Goal: Information Seeking & Learning: Learn about a topic

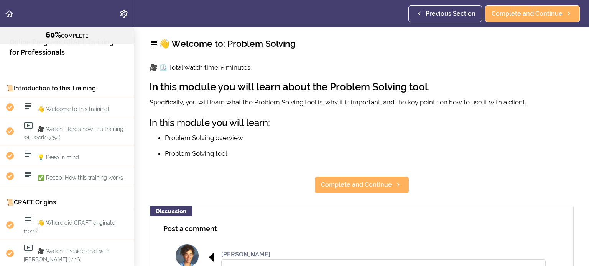
scroll to position [3586, 0]
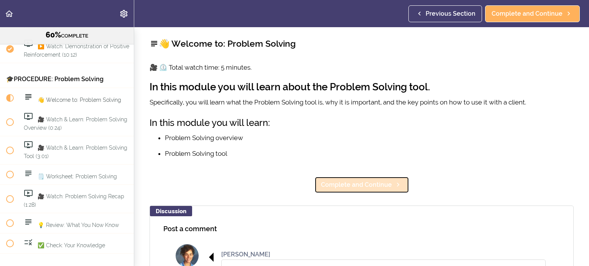
click at [356, 187] on span "Complete and Continue" at bounding box center [356, 184] width 71 height 9
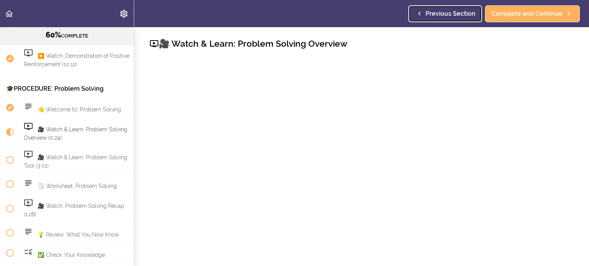
click at [431, 18] on span "Previous Section" at bounding box center [450, 13] width 50 height 9
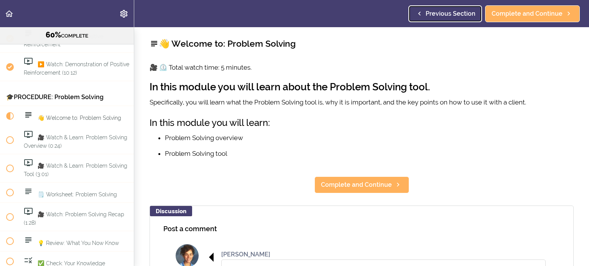
scroll to position [3576, 0]
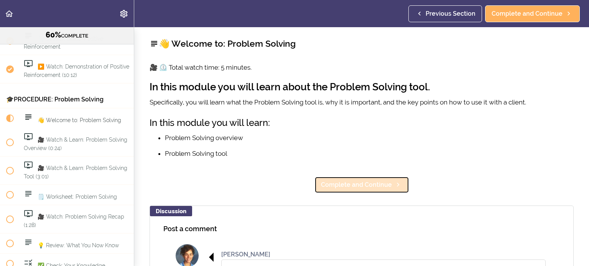
click at [367, 180] on link "Complete and Continue" at bounding box center [361, 185] width 95 height 17
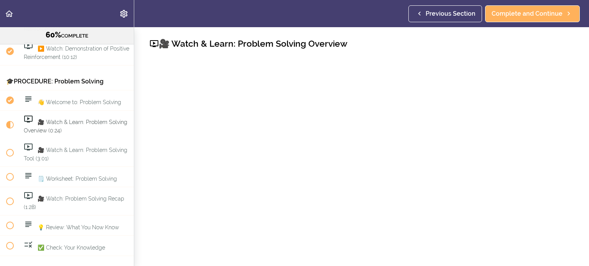
scroll to position [3597, 0]
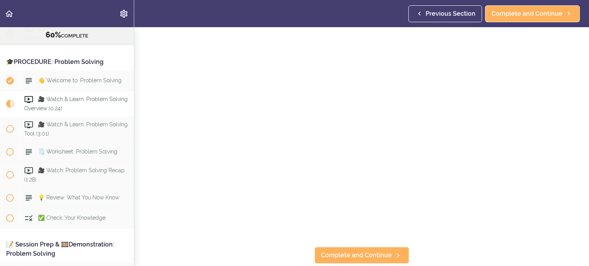
scroll to position [66, 0]
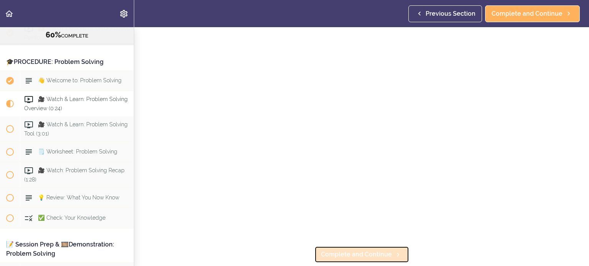
click at [371, 256] on span "Complete and Continue" at bounding box center [356, 254] width 71 height 9
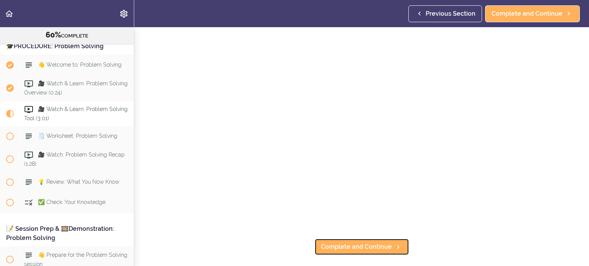
scroll to position [75, 0]
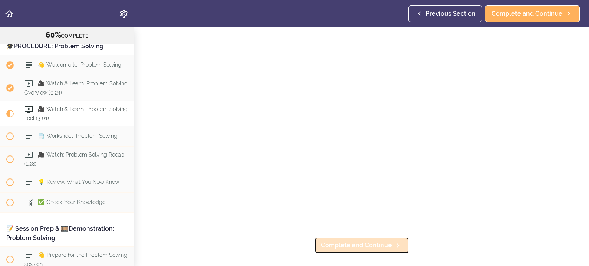
click at [369, 251] on link "Complete and Continue" at bounding box center [361, 245] width 95 height 17
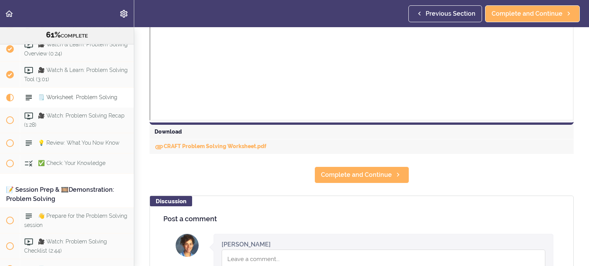
scroll to position [303, 0]
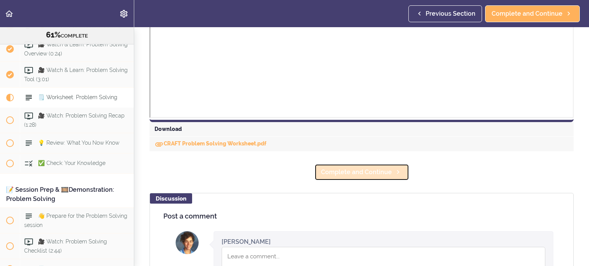
click at [359, 176] on span "Complete and Continue" at bounding box center [356, 172] width 71 height 9
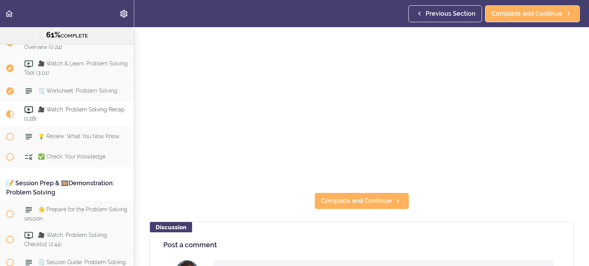
scroll to position [121, 0]
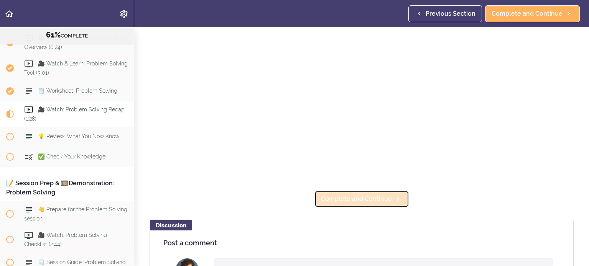
click at [385, 197] on span "Complete and Continue" at bounding box center [356, 199] width 71 height 9
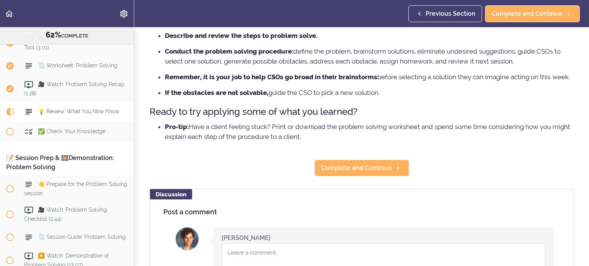
scroll to position [96, 0]
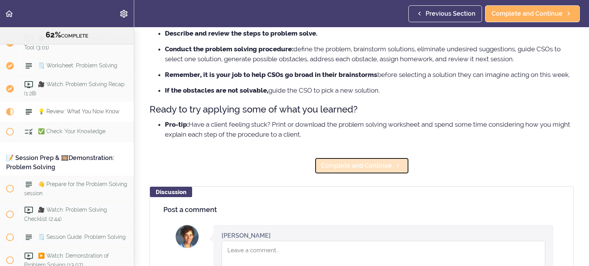
click at [395, 168] on icon at bounding box center [397, 166] width 9 height 8
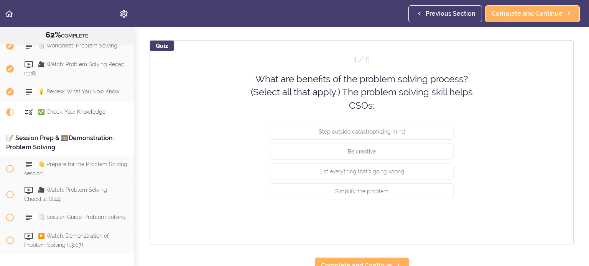
scroll to position [56, 0]
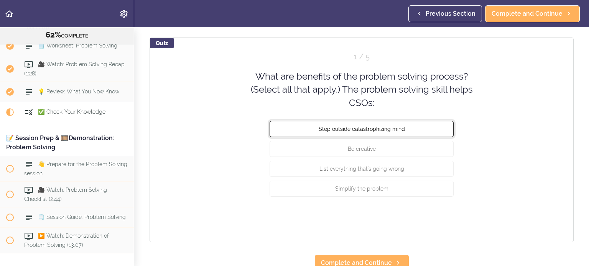
click at [404, 129] on button "Step outside catastrophizing mind" at bounding box center [361, 129] width 184 height 16
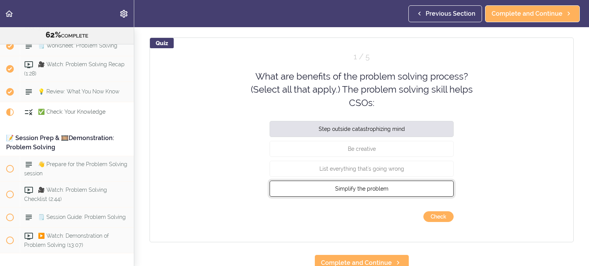
click at [421, 191] on button "Simplify the problem" at bounding box center [361, 189] width 184 height 16
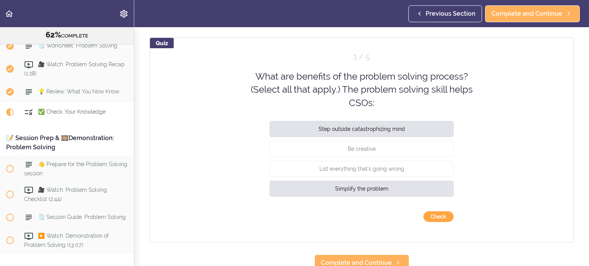
click at [438, 219] on button "Check" at bounding box center [438, 217] width 30 height 11
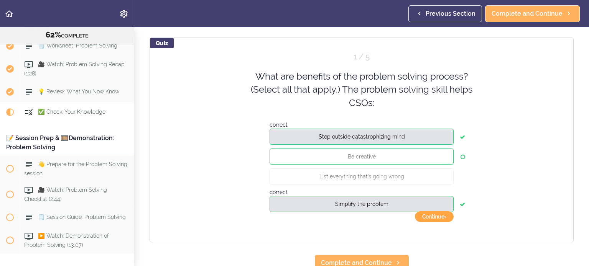
click at [438, 217] on button "Continue ›" at bounding box center [434, 217] width 39 height 11
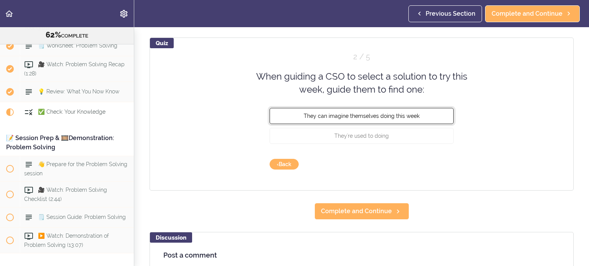
click at [392, 117] on span "They can imagine themselves doing this week" at bounding box center [362, 116] width 116 height 6
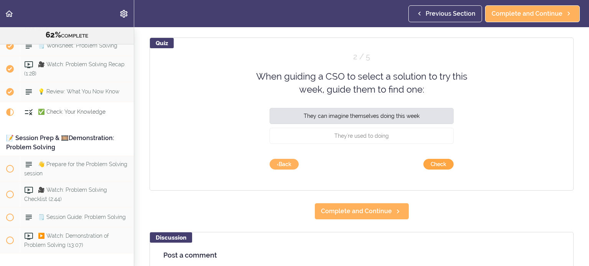
click at [437, 167] on button "Check" at bounding box center [438, 164] width 30 height 11
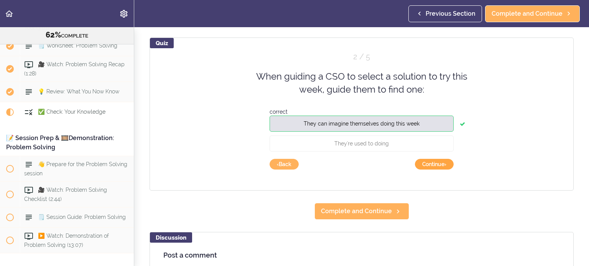
click at [437, 166] on button "Continue ›" at bounding box center [434, 164] width 39 height 11
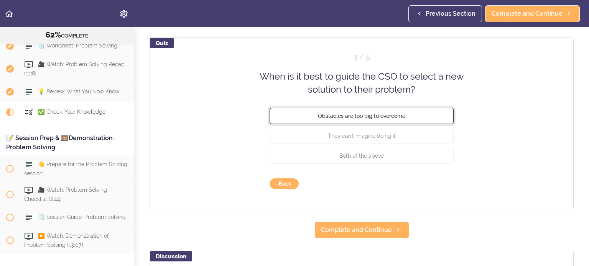
click at [414, 114] on button "Obstacles are too big to overcome" at bounding box center [361, 116] width 184 height 16
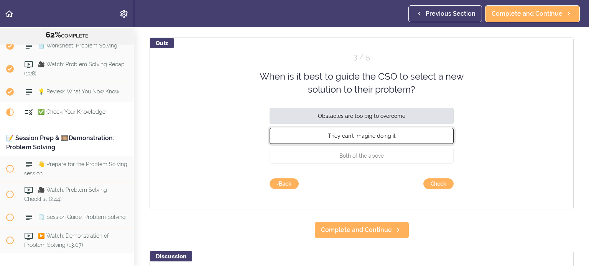
click at [413, 136] on button "They can't imagine doing it" at bounding box center [361, 136] width 184 height 16
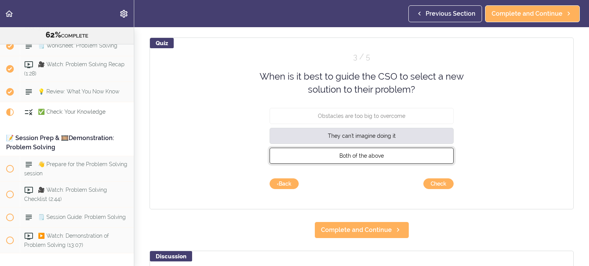
click at [407, 158] on button "Both of the above" at bounding box center [361, 156] width 184 height 16
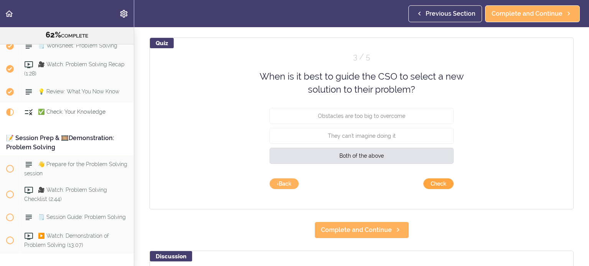
click at [438, 182] on button "Check" at bounding box center [438, 184] width 30 height 11
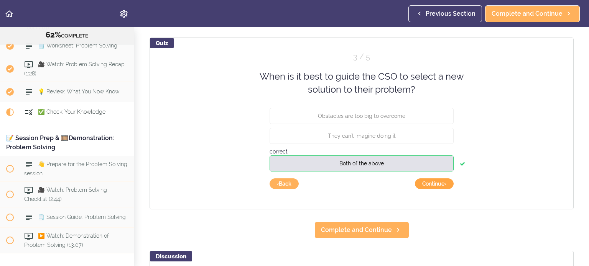
click at [438, 185] on button "Continue ›" at bounding box center [434, 184] width 39 height 11
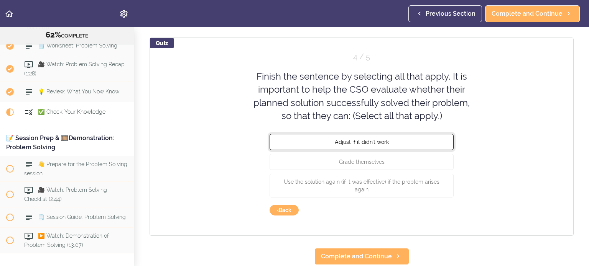
click at [412, 143] on button "Adjust if it didn't work" at bounding box center [361, 142] width 184 height 16
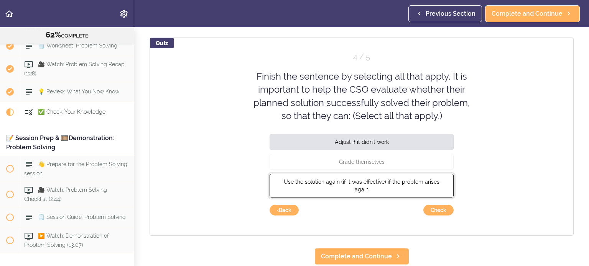
click at [414, 184] on button "Use the solution again (if it was effective) if the problem arises again" at bounding box center [361, 186] width 184 height 24
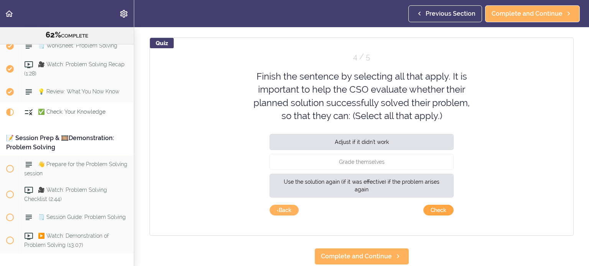
click at [443, 213] on button "Check" at bounding box center [438, 210] width 30 height 11
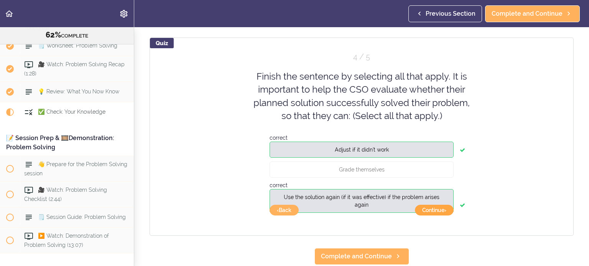
click at [442, 211] on button "Continue ›" at bounding box center [434, 210] width 39 height 11
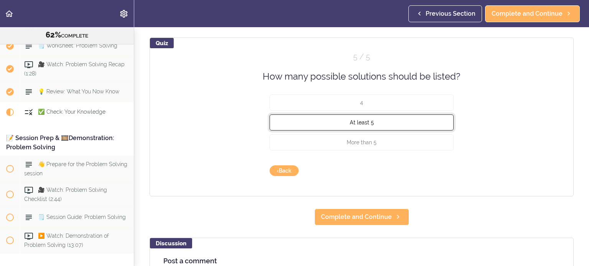
click at [397, 123] on button "At least 5" at bounding box center [361, 123] width 184 height 16
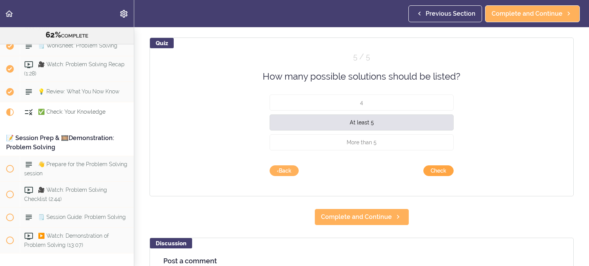
click at [429, 171] on button "Check" at bounding box center [438, 171] width 30 height 11
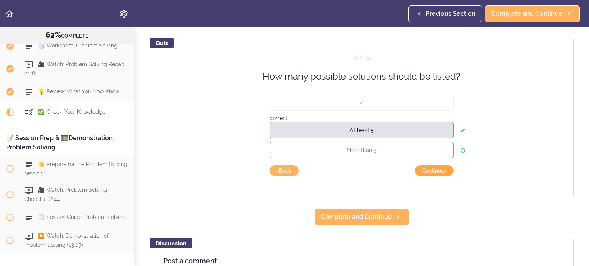
click at [443, 173] on button "Continue ›" at bounding box center [434, 171] width 39 height 11
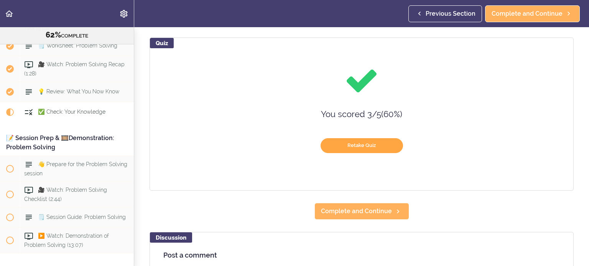
click at [339, 145] on button "Retake Quiz" at bounding box center [361, 145] width 82 height 15
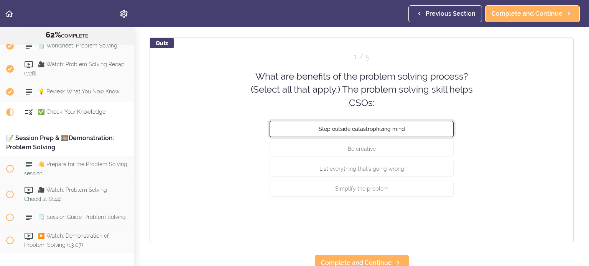
click at [365, 131] on button "Step outside catastrophizing mind" at bounding box center [361, 129] width 184 height 16
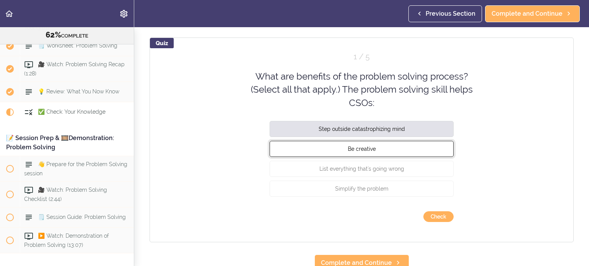
click at [367, 148] on span "Be creative" at bounding box center [362, 149] width 28 height 6
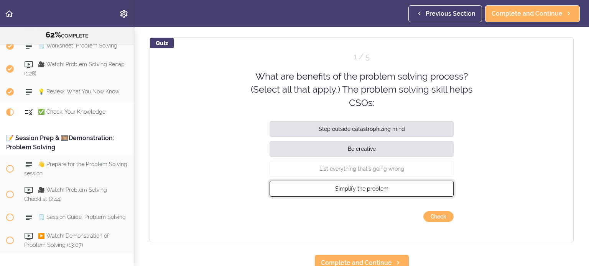
click at [376, 187] on span "Simplify the problem" at bounding box center [361, 189] width 53 height 6
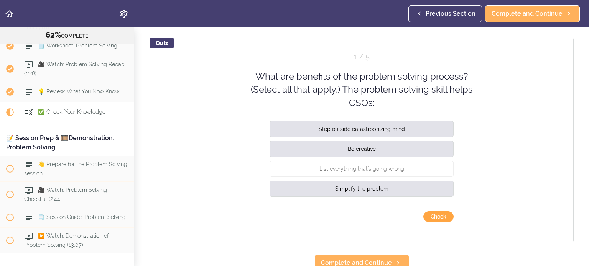
click at [445, 218] on button "Check" at bounding box center [438, 217] width 30 height 11
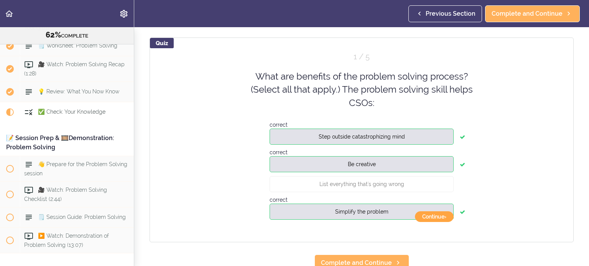
click at [441, 218] on button "Continue ›" at bounding box center [434, 217] width 39 height 11
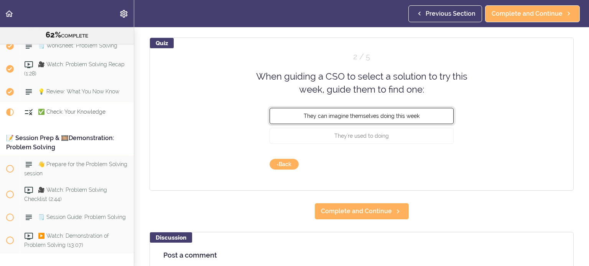
click at [386, 113] on span "They can imagine themselves doing this week" at bounding box center [362, 116] width 116 height 6
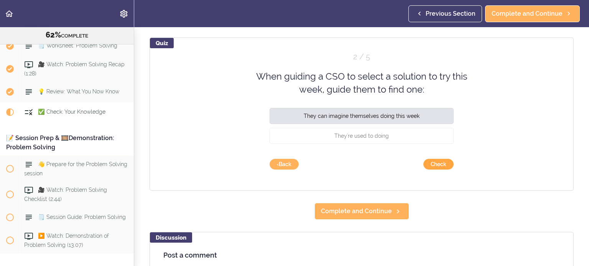
click at [441, 167] on button "Check" at bounding box center [438, 164] width 30 height 11
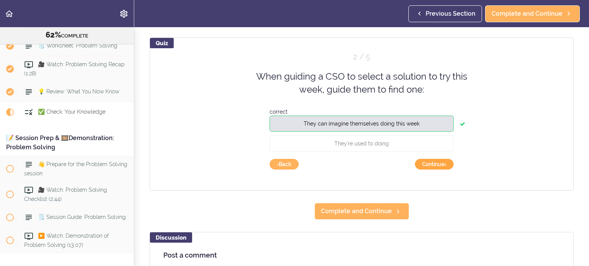
click at [435, 165] on button "Continue ›" at bounding box center [434, 164] width 39 height 11
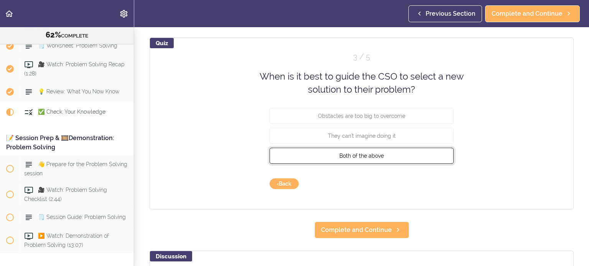
click at [390, 158] on button "Both of the above" at bounding box center [361, 156] width 184 height 16
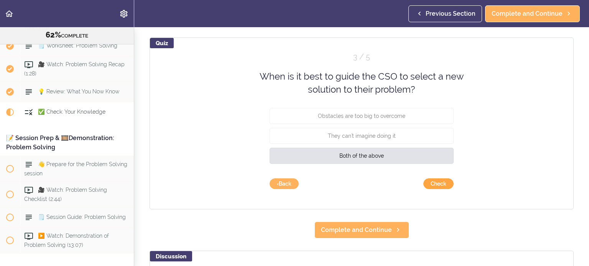
click at [427, 186] on button "Check" at bounding box center [438, 184] width 30 height 11
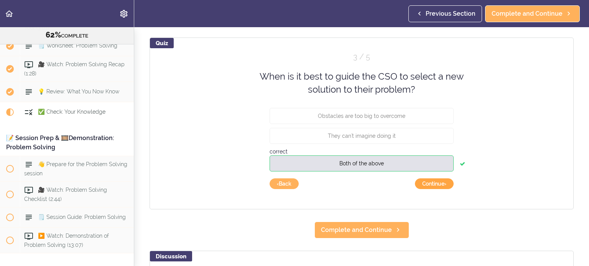
click at [431, 187] on button "Continue ›" at bounding box center [434, 184] width 39 height 11
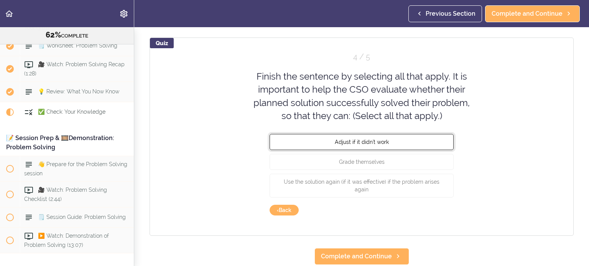
click at [375, 145] on button "Adjust if it didn't work" at bounding box center [361, 142] width 184 height 16
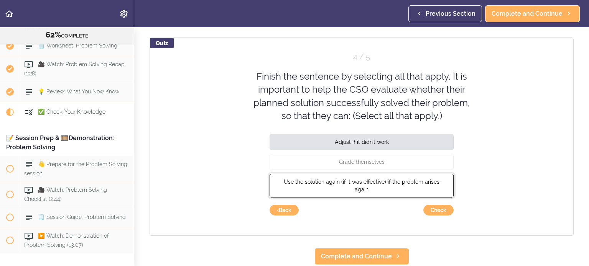
click at [381, 180] on span "Use the solution again (if it was effective) if the problem arises again" at bounding box center [362, 186] width 156 height 14
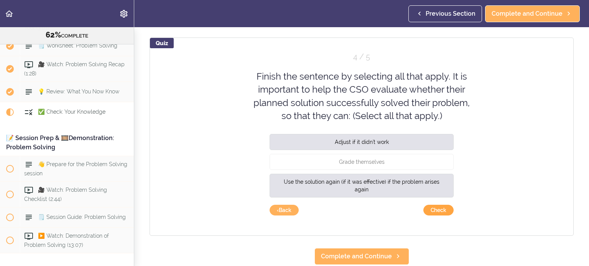
click at [436, 211] on button "Check" at bounding box center [438, 210] width 30 height 11
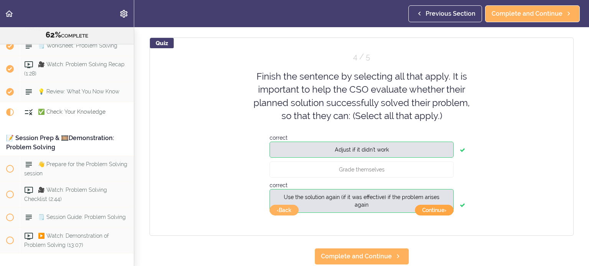
click at [435, 211] on button "Continue ›" at bounding box center [434, 210] width 39 height 11
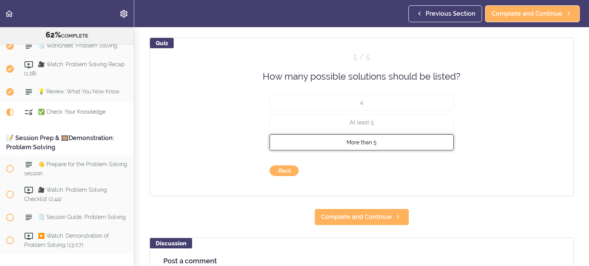
click at [387, 142] on button "More than 5" at bounding box center [361, 143] width 184 height 16
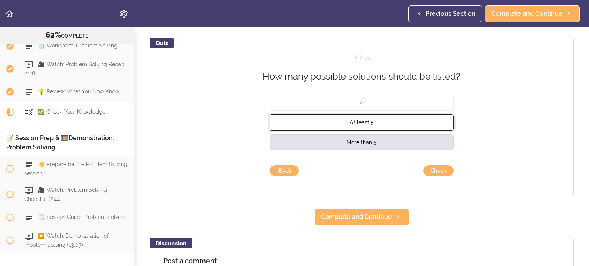
click at [385, 127] on button "At least 5" at bounding box center [361, 123] width 184 height 16
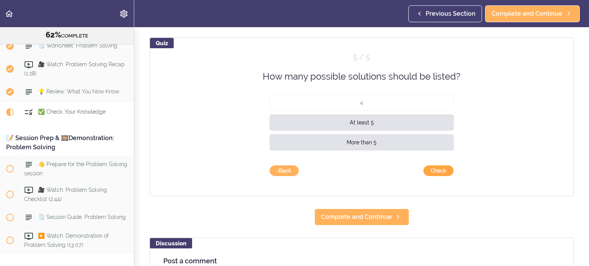
click at [435, 170] on button "Check" at bounding box center [438, 171] width 30 height 11
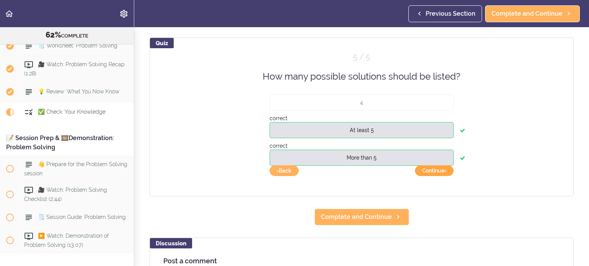
click at [435, 170] on button "Continue ›" at bounding box center [434, 171] width 39 height 11
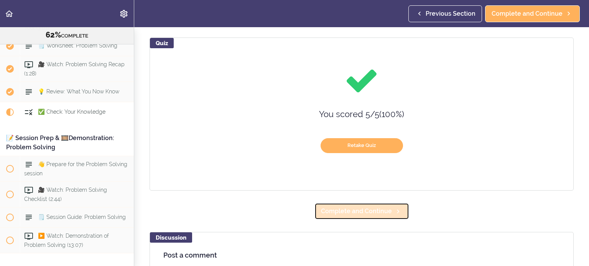
click at [348, 215] on span "Complete and Continue" at bounding box center [356, 211] width 71 height 9
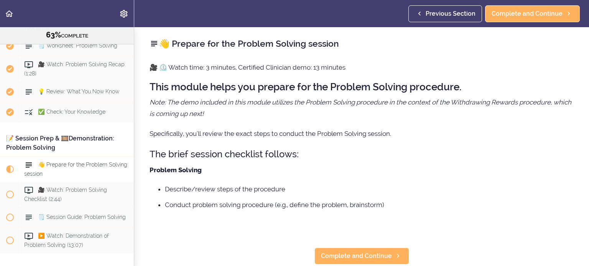
scroll to position [3562, 0]
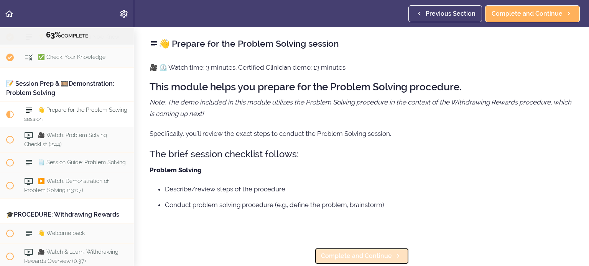
click at [340, 255] on span "Complete and Continue" at bounding box center [356, 256] width 71 height 9
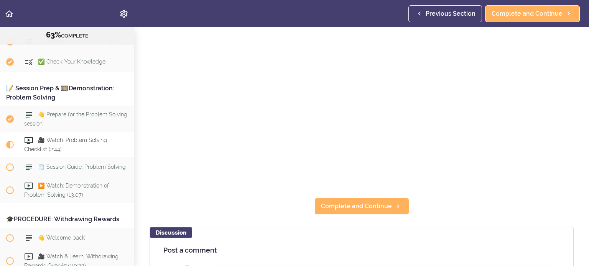
scroll to position [121, 0]
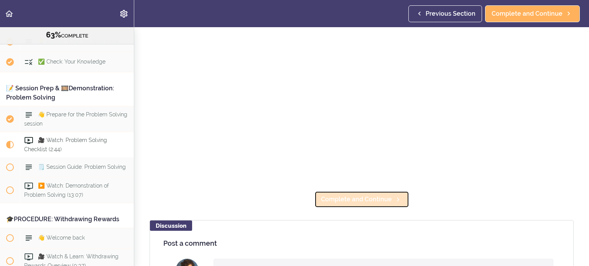
click at [367, 197] on span "Complete and Continue" at bounding box center [356, 199] width 71 height 9
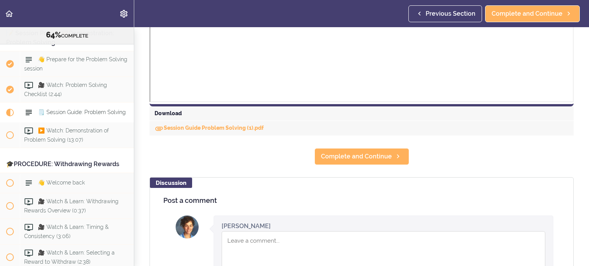
scroll to position [320, 0]
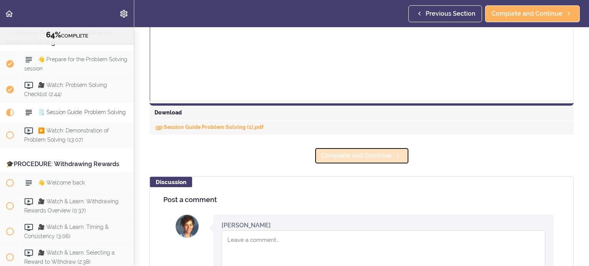
click at [365, 154] on span "Complete and Continue" at bounding box center [356, 155] width 71 height 9
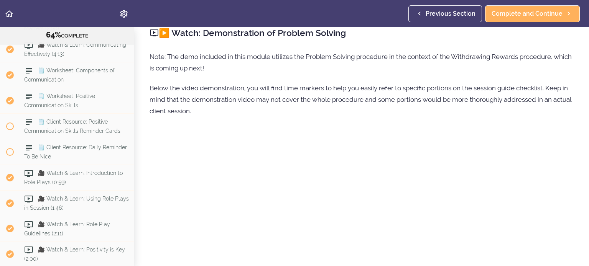
scroll to position [2151, 0]
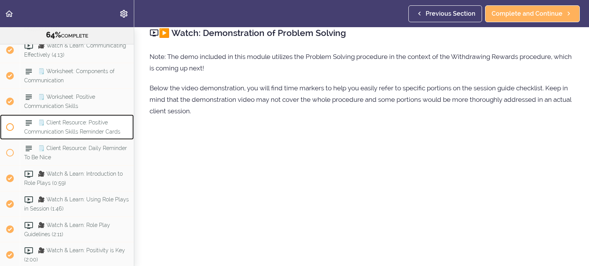
click at [90, 120] on span "🗒️ Client Resource: Positive Communication Skills Reminder Cards" at bounding box center [72, 127] width 96 height 15
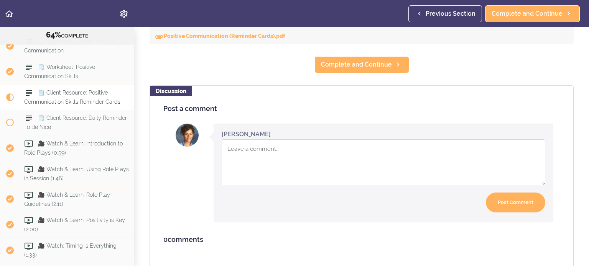
scroll to position [424, 0]
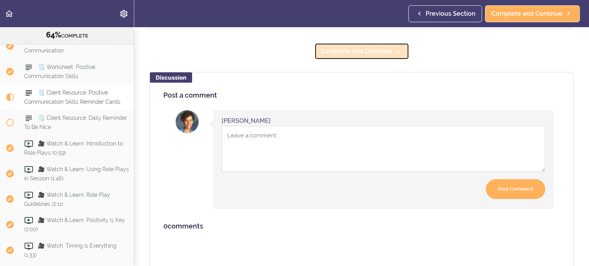
click at [368, 54] on span "Complete and Continue" at bounding box center [356, 51] width 71 height 9
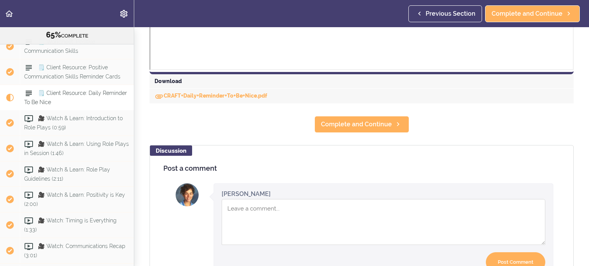
scroll to position [356, 0]
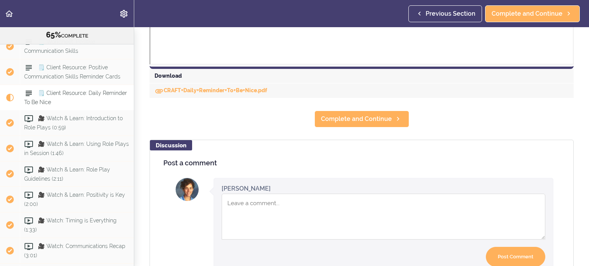
click at [322, 127] on section "Online Program: CRAFT Training for Professionals 65% COMPLETE 📜Introduction to …" at bounding box center [294, 146] width 589 height 239
click at [252, 90] on link "CRAFT+Daily+Reminder+To+Be+Nice.pdf" at bounding box center [210, 90] width 113 height 6
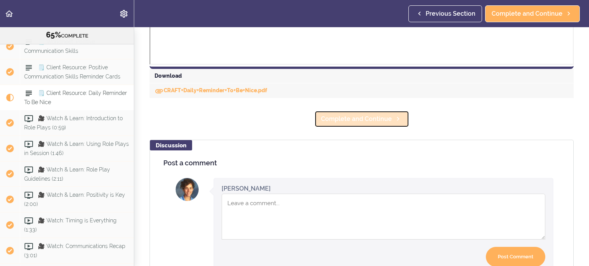
click at [340, 123] on link "Complete and Continue" at bounding box center [361, 119] width 95 height 17
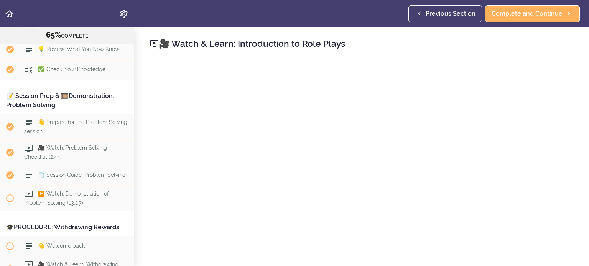
scroll to position [3568, 0]
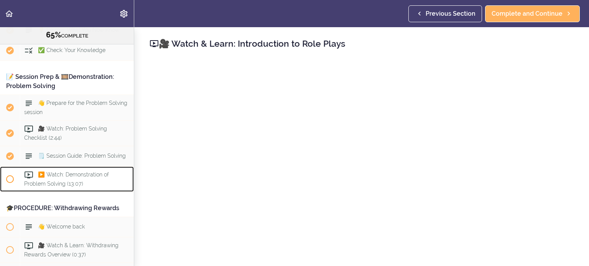
click at [58, 172] on span "▶️ Watch: Demonstration of Problem Solving (13:07)" at bounding box center [66, 179] width 85 height 15
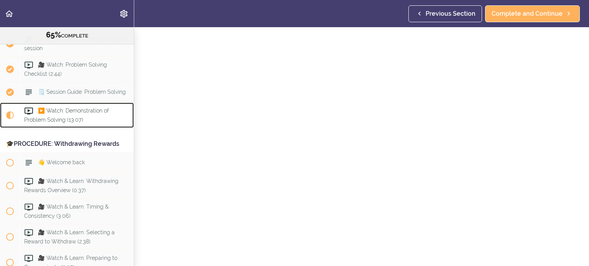
scroll to position [130, 0]
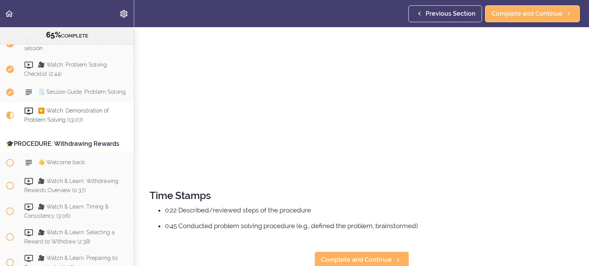
scroll to position [217, 0]
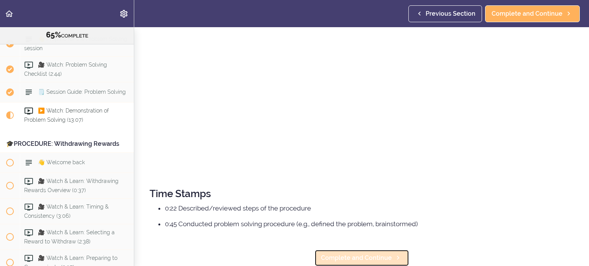
click at [357, 258] on span "Complete and Continue" at bounding box center [356, 258] width 71 height 9
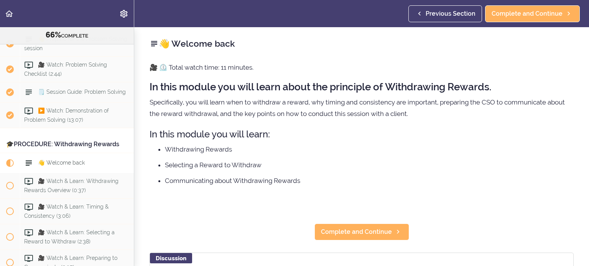
scroll to position [3683, 0]
